Goal: Obtain resource: Download file/media

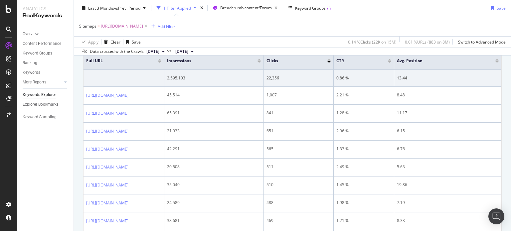
scroll to position [49, 0]
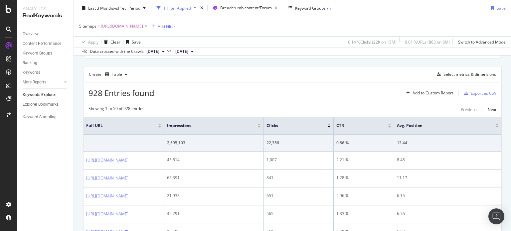
click at [143, 24] on span "[URL][DOMAIN_NAME]" at bounding box center [122, 26] width 42 height 9
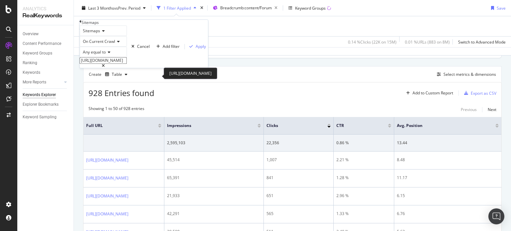
click at [127, 64] on input "[URL][DOMAIN_NAME]" at bounding box center [102, 61] width 47 height 7
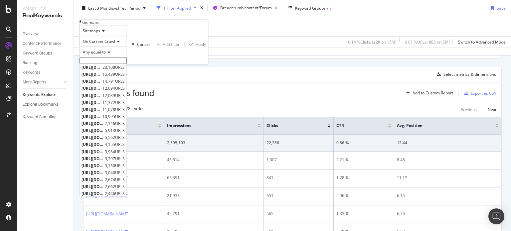
click at [149, 28] on icon at bounding box center [146, 26] width 6 height 7
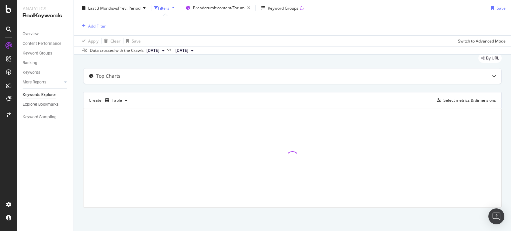
scroll to position [22, 0]
click at [100, 26] on div "Add Filter" at bounding box center [97, 26] width 18 height 6
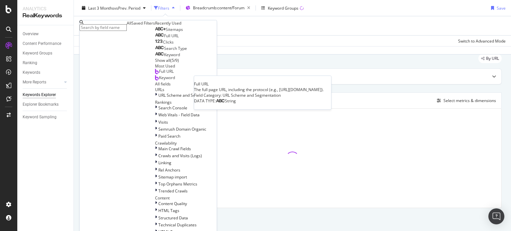
click at [155, 39] on div "Full URL" at bounding box center [167, 35] width 24 height 5
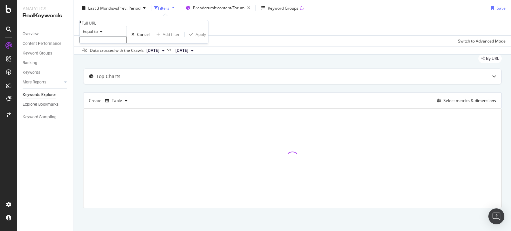
click at [120, 43] on div "Equal to Cancel Add filter Apply" at bounding box center [143, 34] width 128 height 17
click at [112, 43] on input "text" at bounding box center [102, 40] width 47 height 7
type input "-ta/"
click at [187, 39] on div "button" at bounding box center [191, 37] width 9 height 4
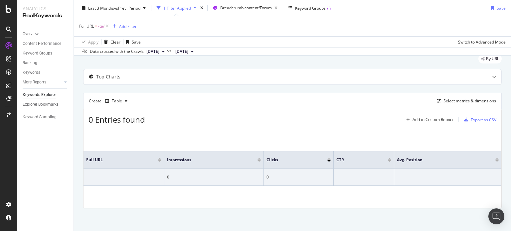
click at [159, 52] on span "[DATE]" at bounding box center [152, 52] width 13 height 6
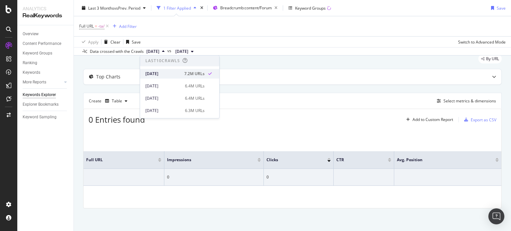
click at [174, 74] on div "[DATE]" at bounding box center [162, 74] width 35 height 6
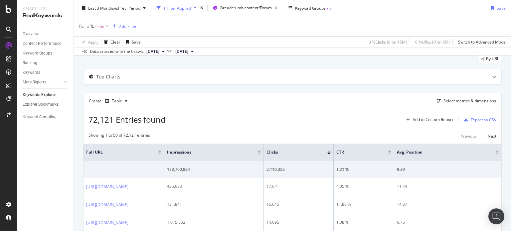
click at [97, 26] on span "=" at bounding box center [96, 26] width 2 height 6
click at [100, 43] on input "-ta/" at bounding box center [102, 39] width 47 height 7
click at [97, 43] on input "-ta/" at bounding box center [102, 39] width 47 height 7
click at [94, 34] on span "Equal to" at bounding box center [90, 31] width 15 height 6
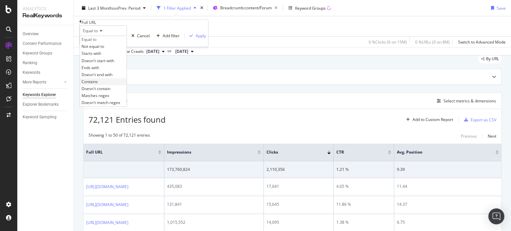
click at [109, 85] on div "Contains" at bounding box center [103, 81] width 47 height 7
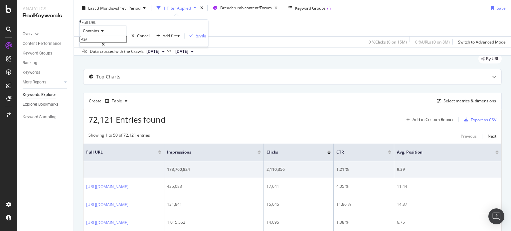
click at [196, 39] on div "Apply" at bounding box center [201, 36] width 10 height 6
click at [471, 117] on div "Export as CSV" at bounding box center [484, 120] width 26 height 6
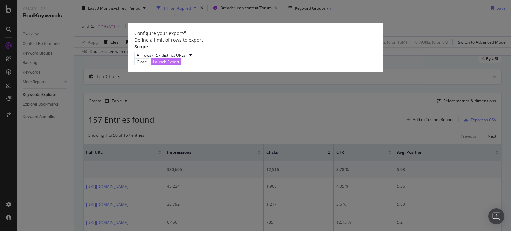
click at [179, 65] on div "Launch Export" at bounding box center [166, 62] width 26 height 6
